Goal: Task Accomplishment & Management: Use online tool/utility

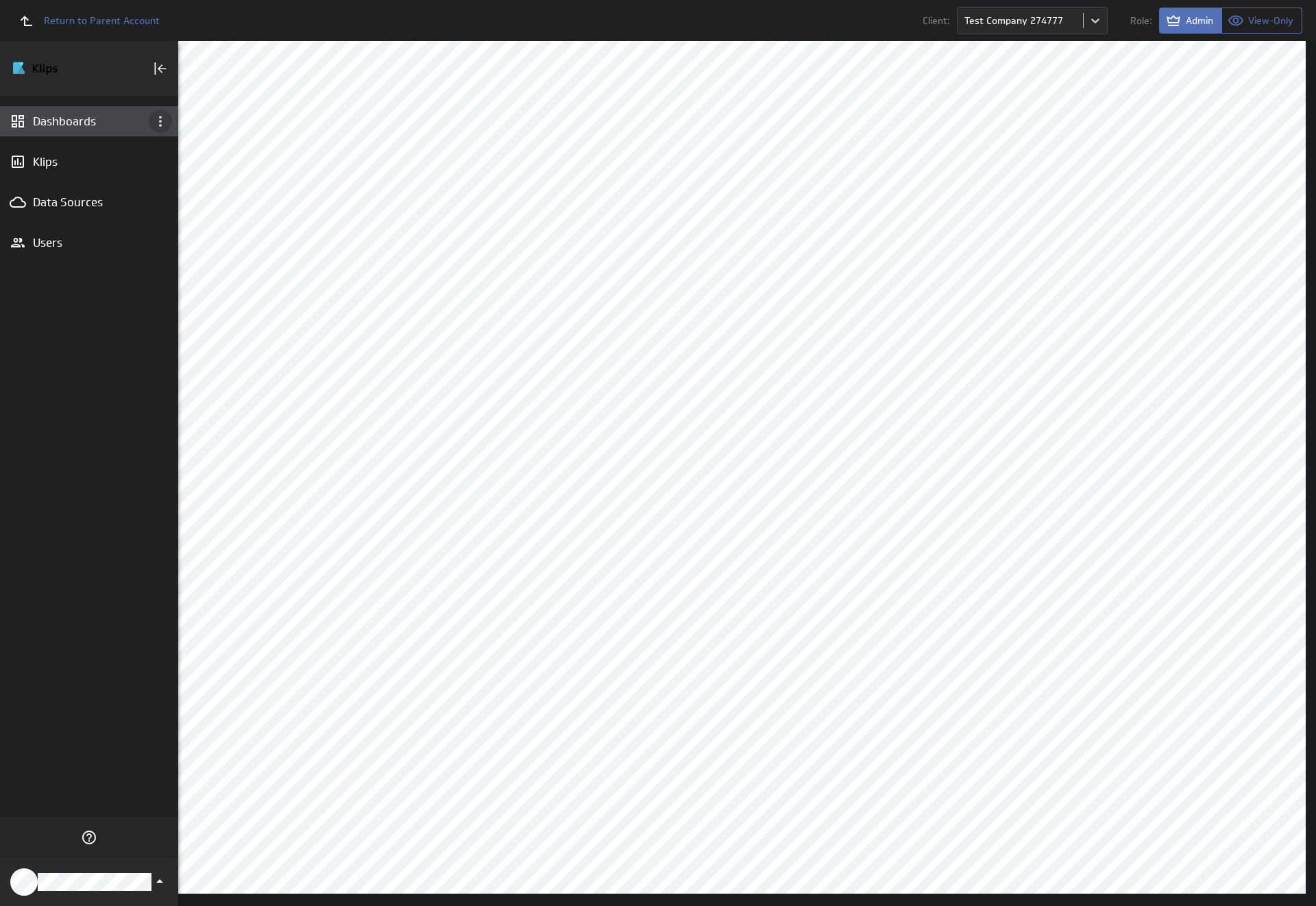
click at [160, 121] on icon "Dashboard menu" at bounding box center [160, 120] width 2 height 11
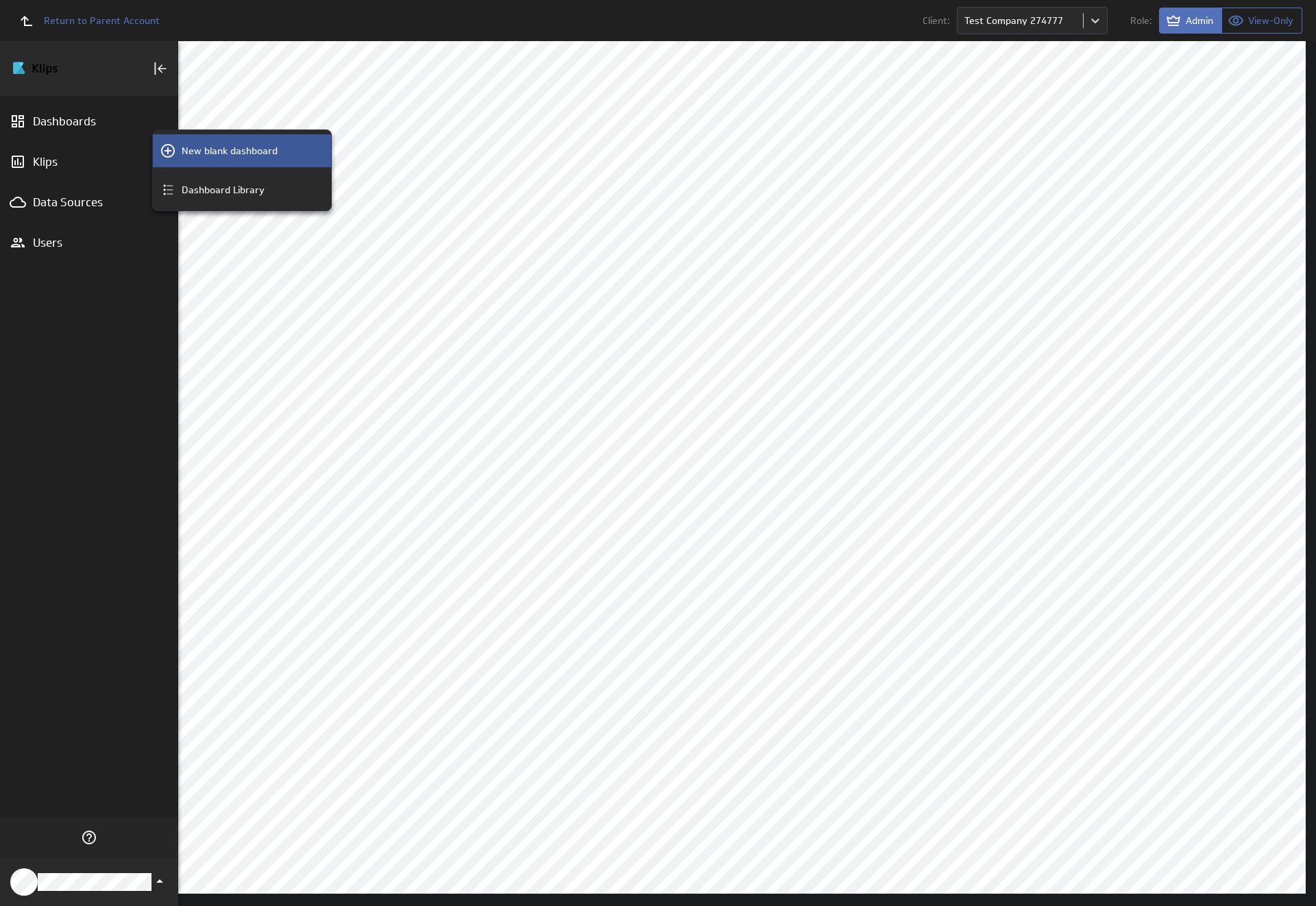
click at [242, 151] on p "New blank dashboard" at bounding box center [230, 150] width 96 height 14
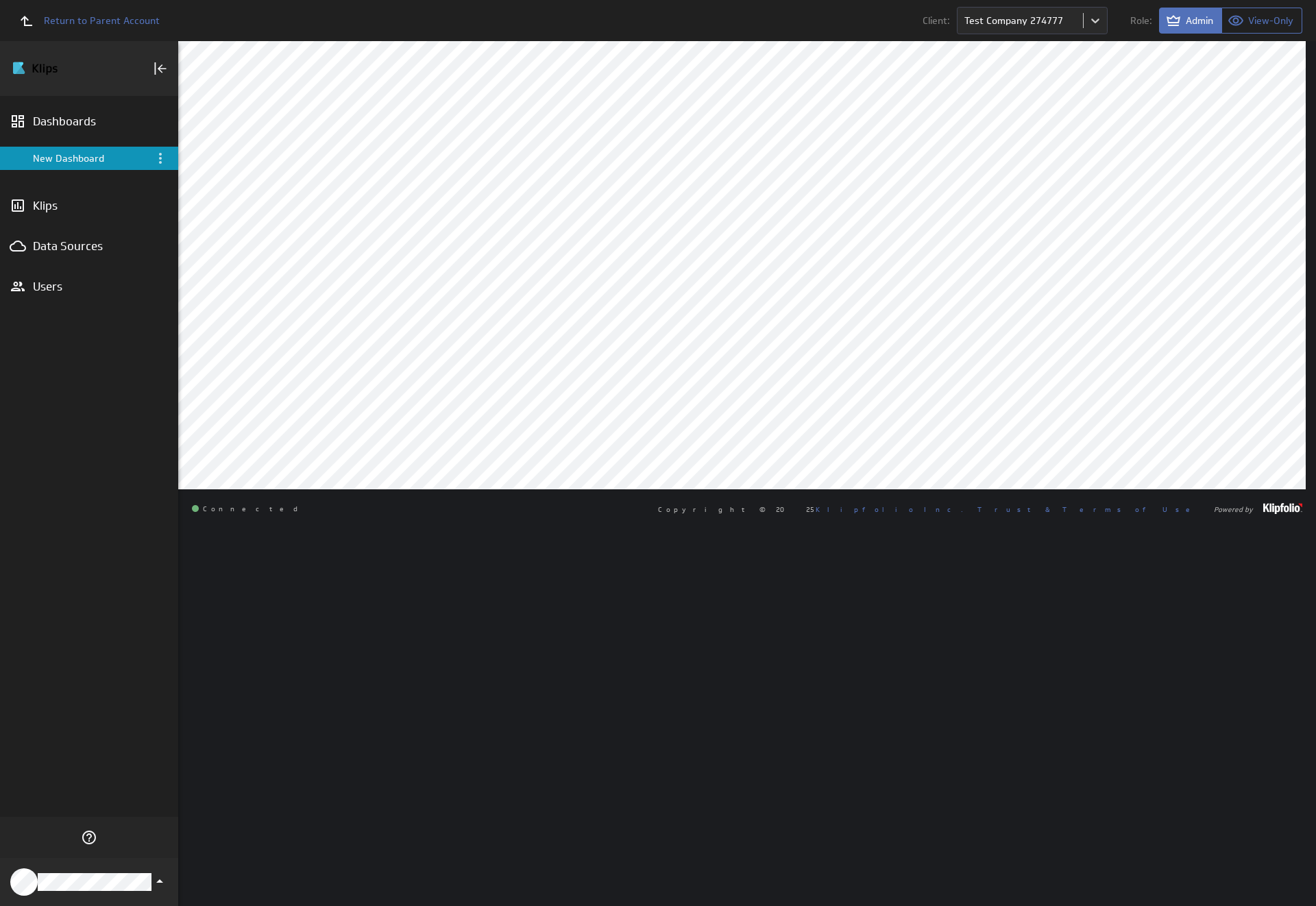
click at [89, 159] on div "New Dashboard" at bounding box center [91, 158] width 115 height 12
click at [160, 159] on icon "Menu" at bounding box center [160, 158] width 2 height 11
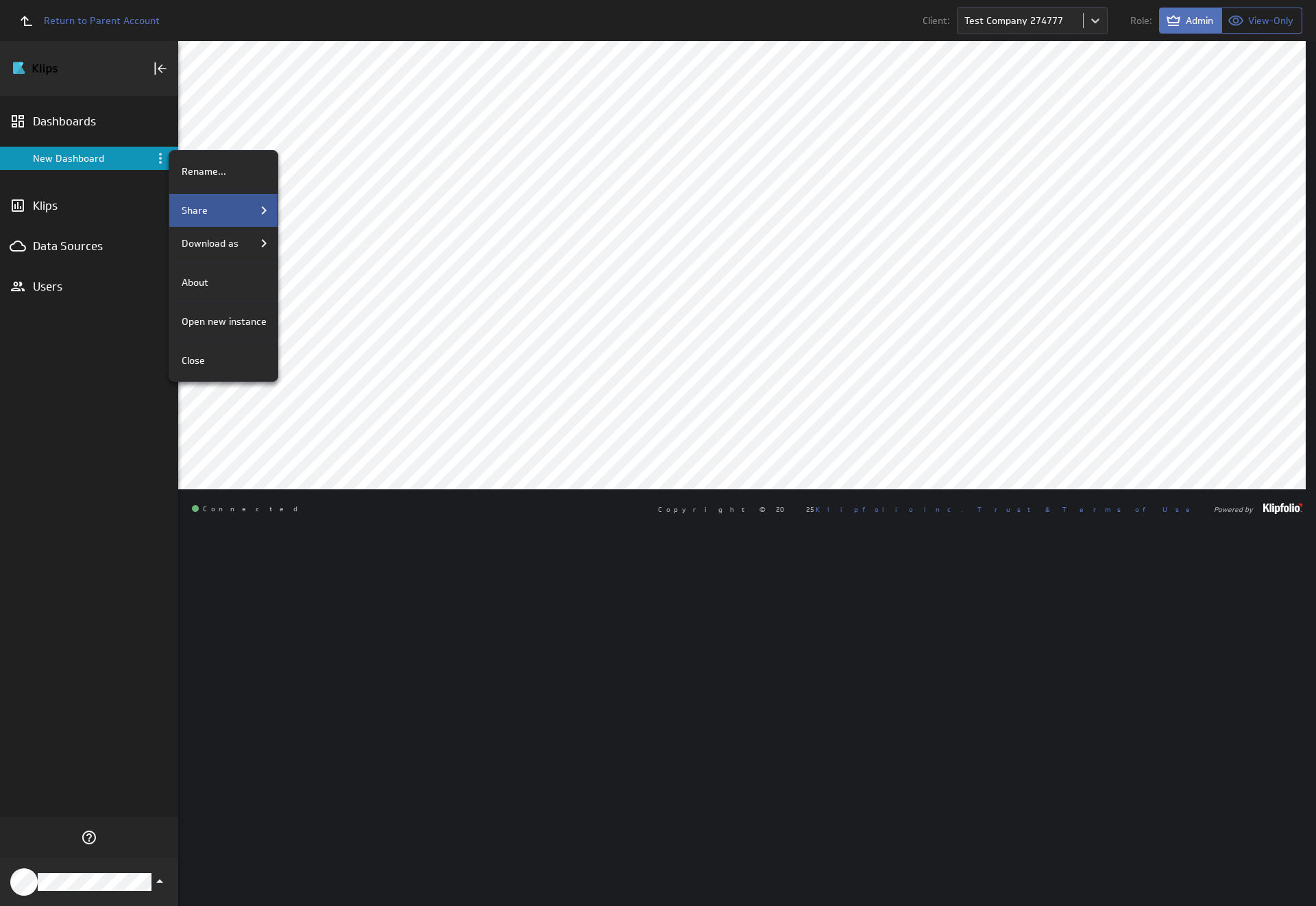
click at [222, 210] on div "Share" at bounding box center [224, 210] width 96 height 17
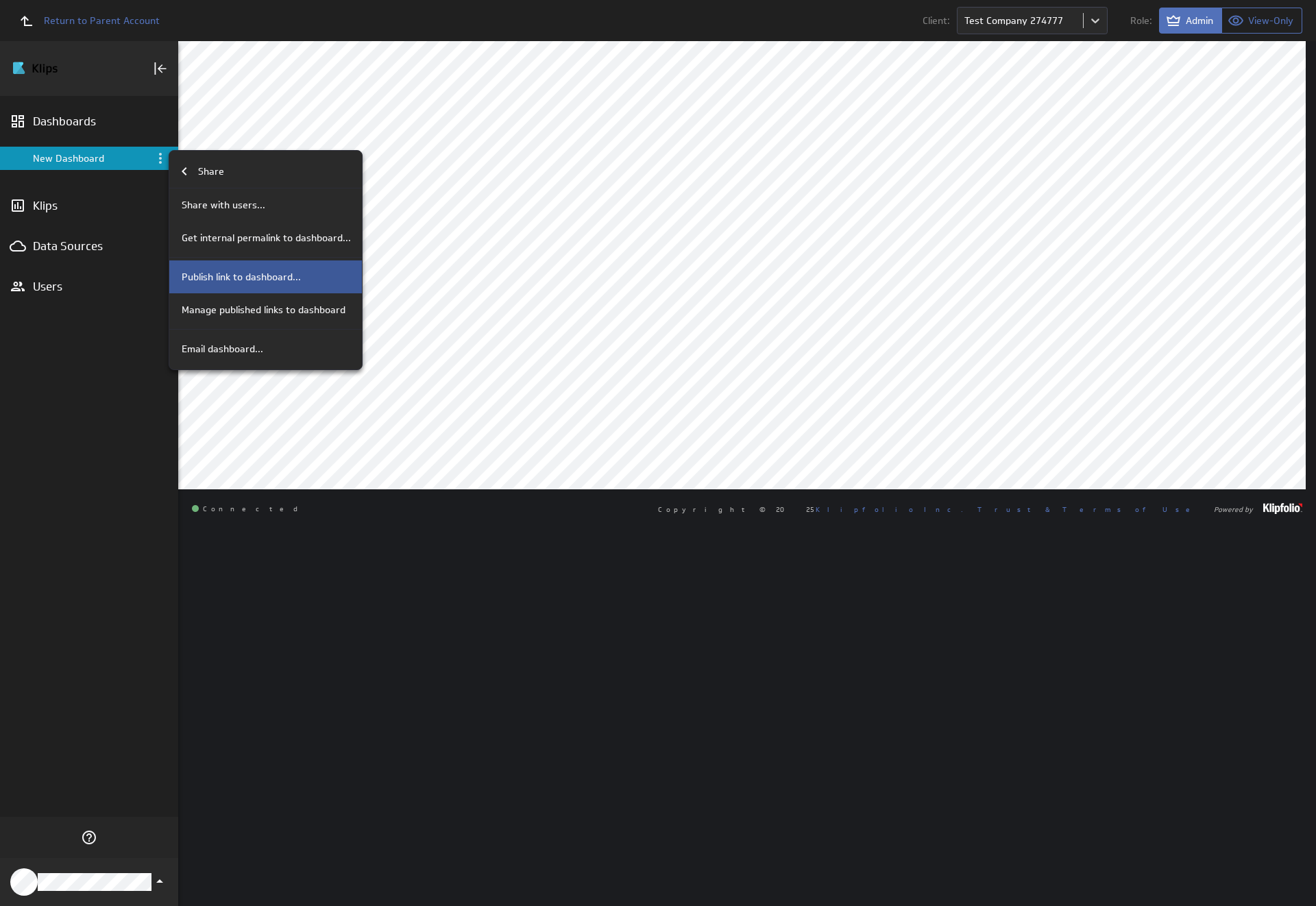
click at [264, 277] on p "Publish link to dashboard..." at bounding box center [242, 277] width 120 height 14
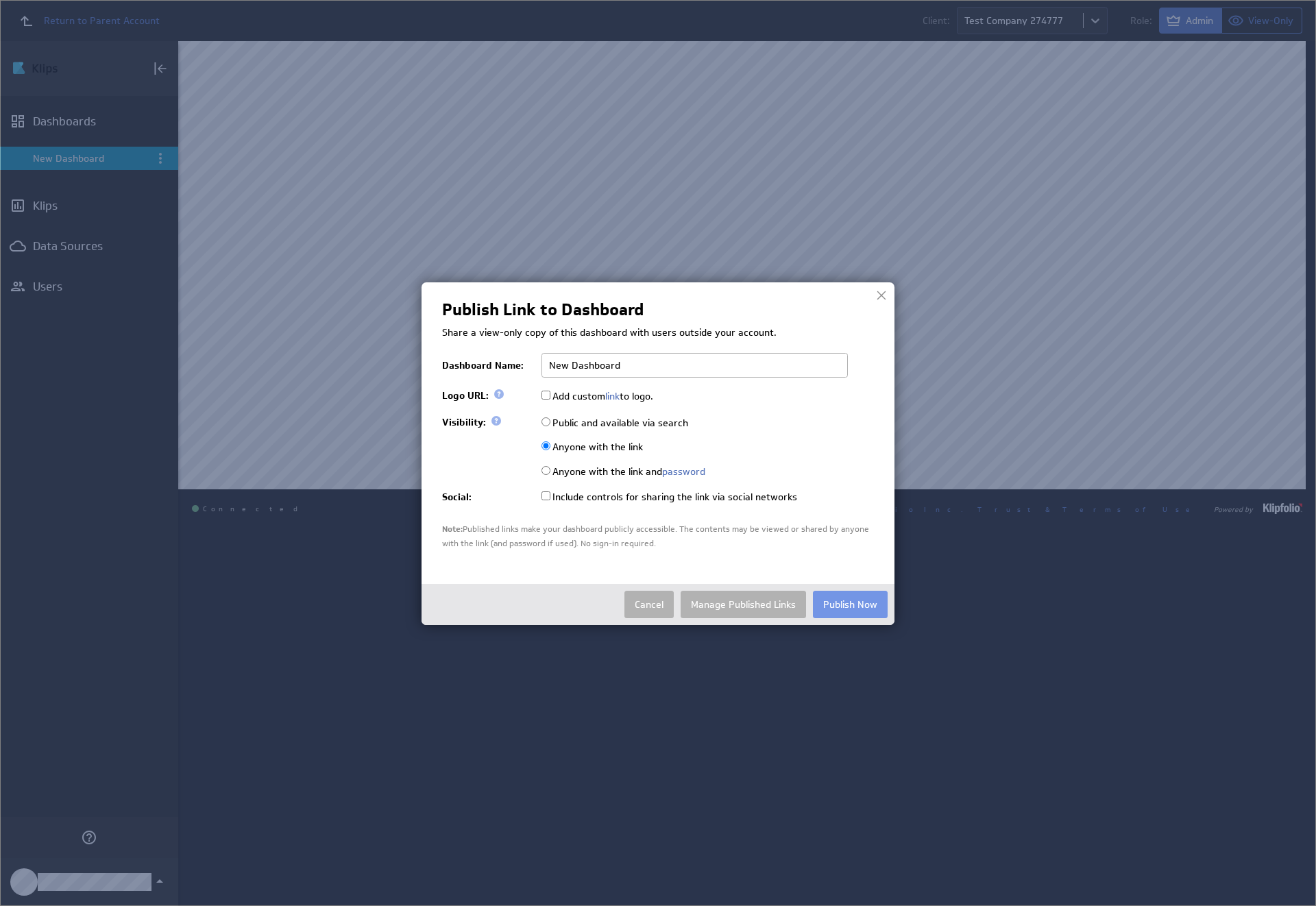
click at [546, 421] on input "Public and available via search" at bounding box center [546, 421] width 9 height 9
radio input "true"
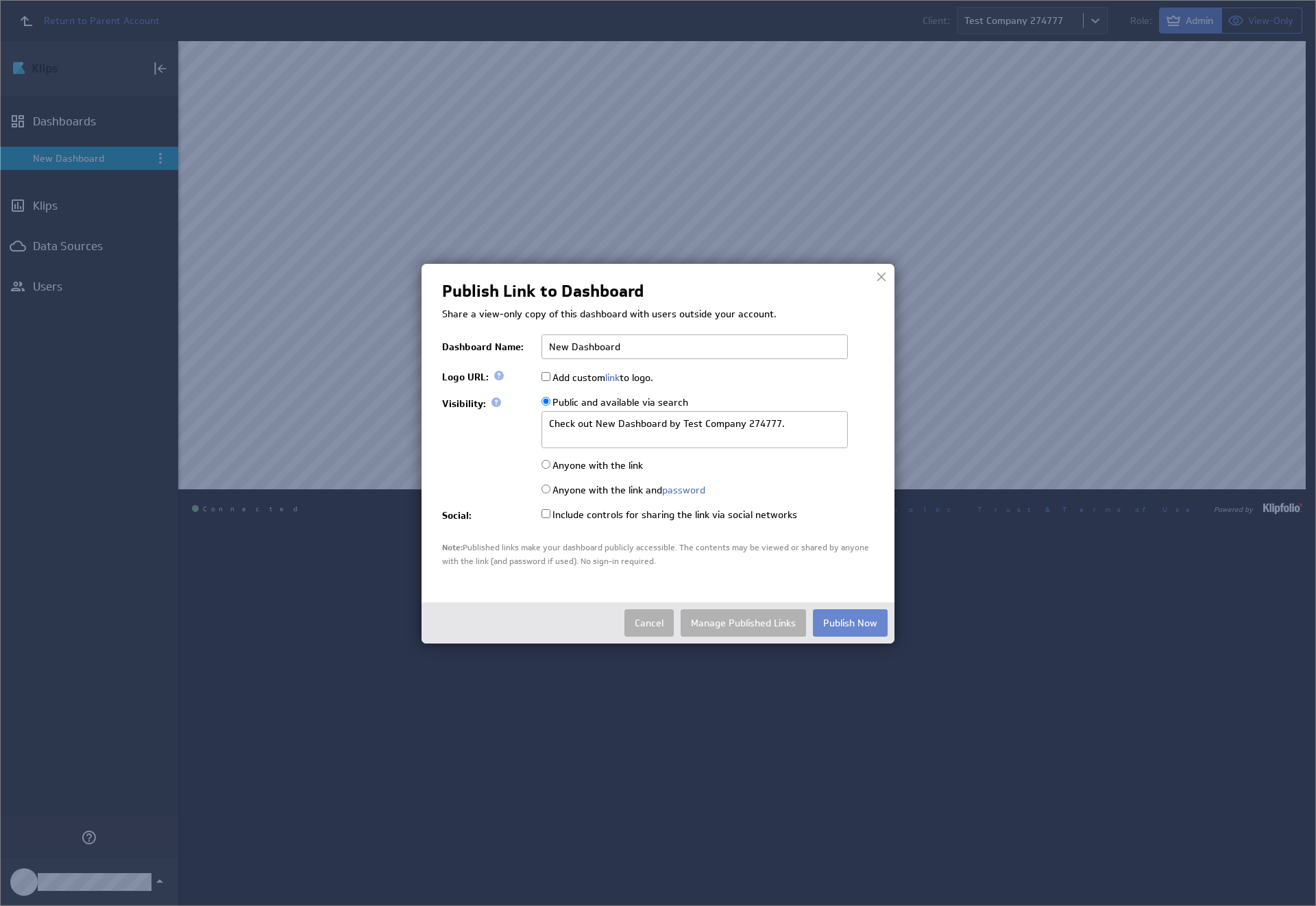
click at [850, 621] on button "Publish Now" at bounding box center [850, 622] width 75 height 27
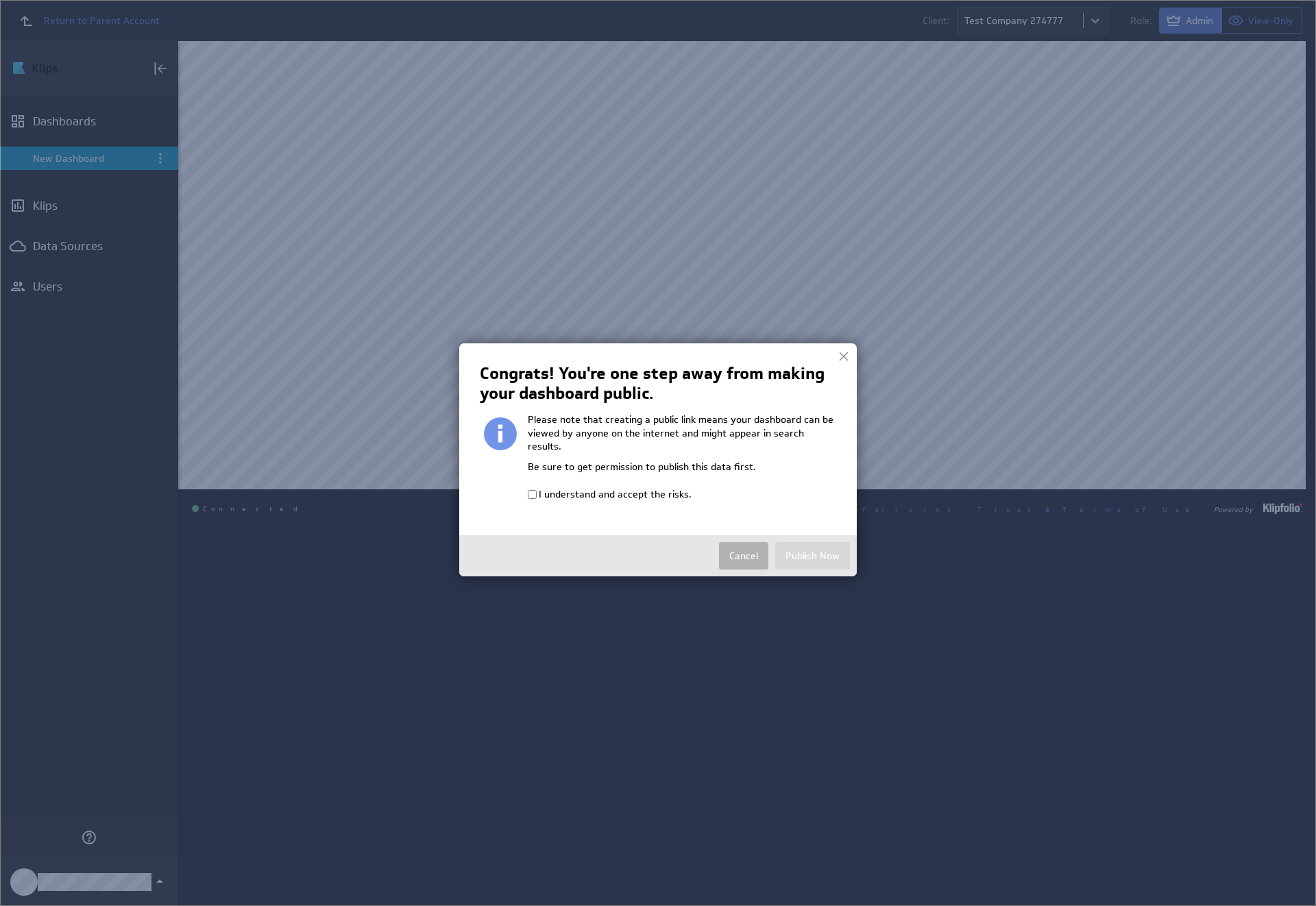
click at [532, 490] on input "I understand and accept the risks." at bounding box center [532, 494] width 9 height 9
checkbox input "true"
click at [813, 542] on button "Publish Now" at bounding box center [813, 556] width 75 height 27
